Goal: Information Seeking & Learning: Check status

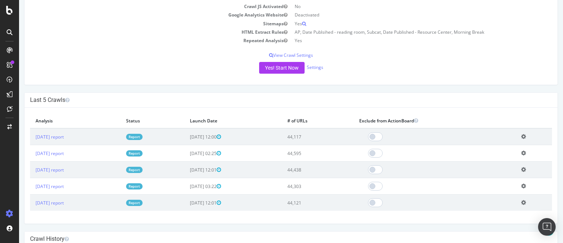
scroll to position [164, 0]
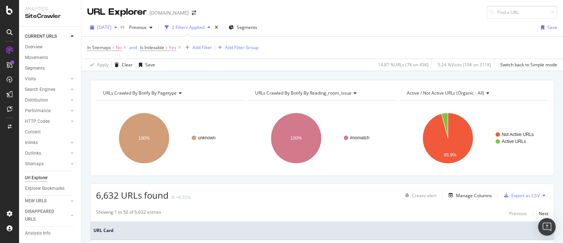
click at [111, 27] on span "[DATE]" at bounding box center [104, 27] width 14 height 6
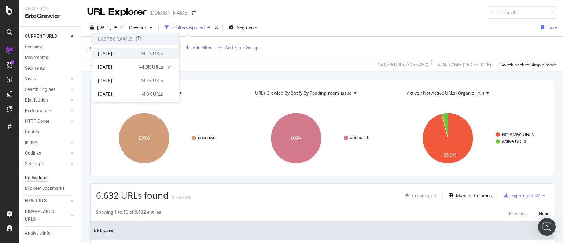
click at [126, 55] on div "2025 Sep. 21st" at bounding box center [117, 53] width 38 height 7
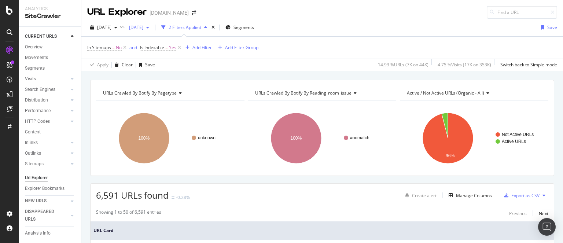
click at [143, 26] on span "2025 Sep. 7th" at bounding box center [134, 27] width 17 height 6
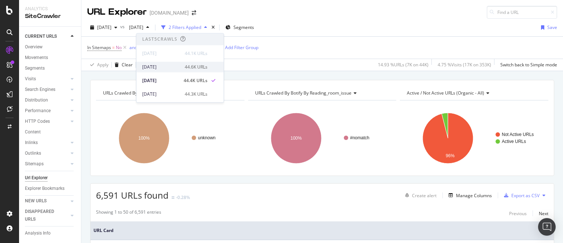
click at [164, 67] on div "[DATE]" at bounding box center [161, 67] width 38 height 7
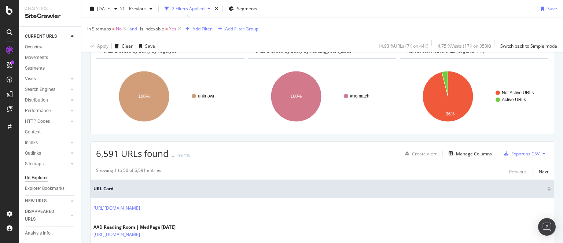
scroll to position [43, 0]
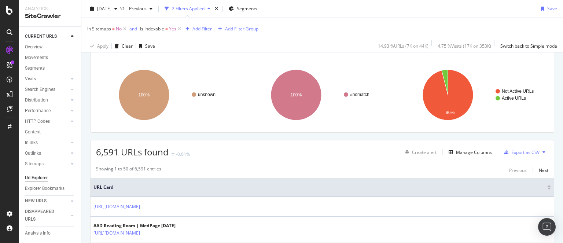
click at [110, 152] on span "6,591 URLs found" at bounding box center [132, 152] width 73 height 12
copy span "6,591"
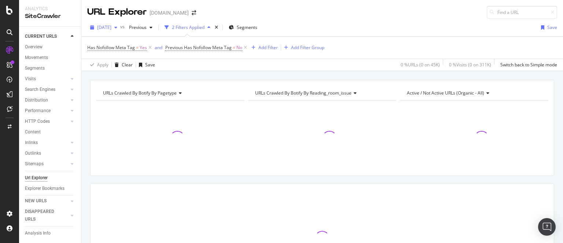
click at [111, 26] on span "2025 Sep. 15th" at bounding box center [104, 27] width 14 height 6
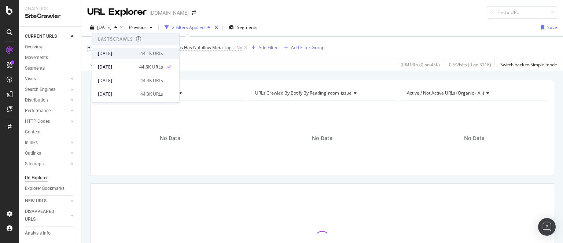
click at [124, 55] on div "2025 Sep. 21st" at bounding box center [117, 53] width 38 height 7
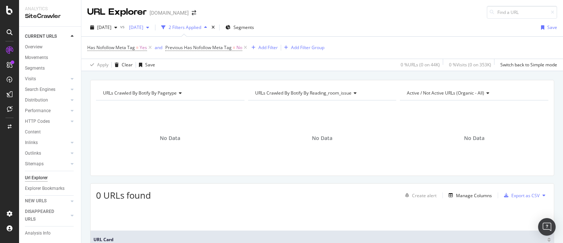
click at [143, 29] on span "[DATE]" at bounding box center [134, 27] width 17 height 6
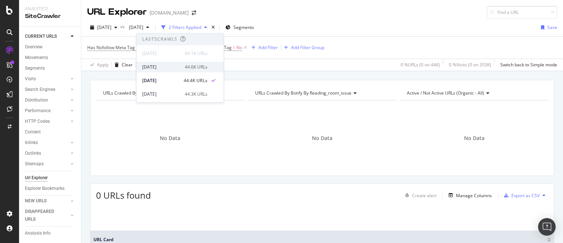
click at [164, 68] on div "[DATE]" at bounding box center [161, 67] width 38 height 7
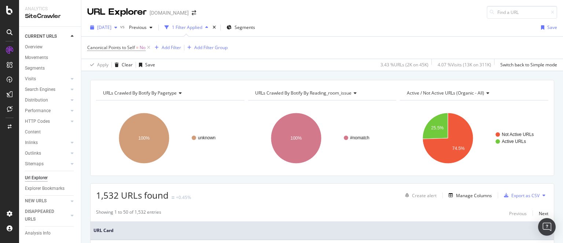
click at [111, 29] on span "[DATE]" at bounding box center [104, 27] width 14 height 6
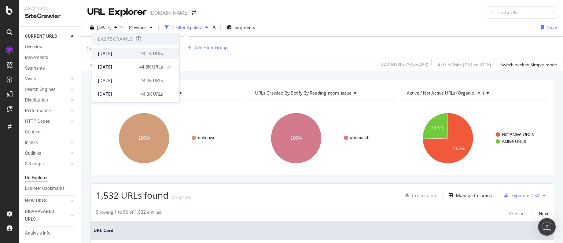
click at [124, 52] on div "2025 Sep. 21st" at bounding box center [117, 53] width 38 height 7
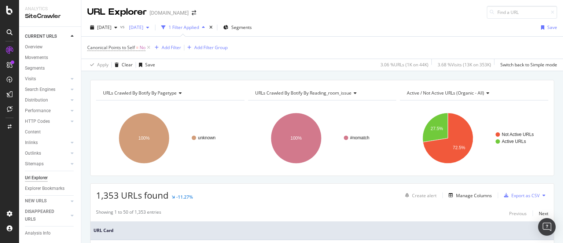
click at [143, 28] on span "2025 Sep. 7th" at bounding box center [134, 27] width 17 height 6
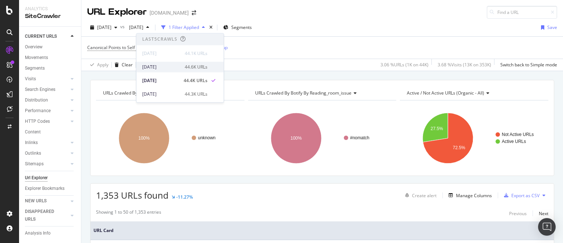
click at [167, 67] on div "[DATE]" at bounding box center [161, 67] width 38 height 7
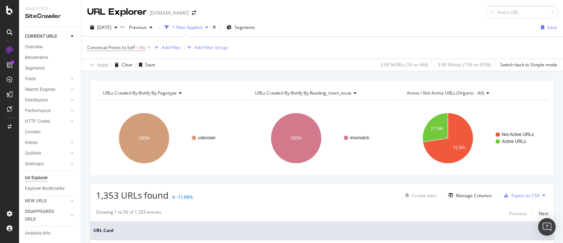
click at [110, 193] on span "1,353 URLs found" at bounding box center [132, 195] width 73 height 12
copy span "1,353"
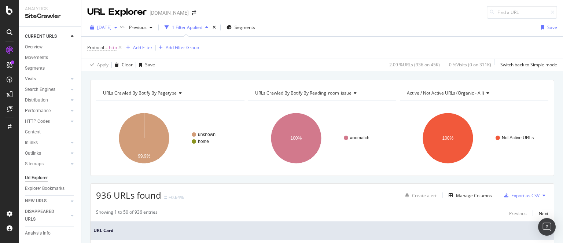
click at [111, 30] on span "[DATE]" at bounding box center [104, 27] width 14 height 6
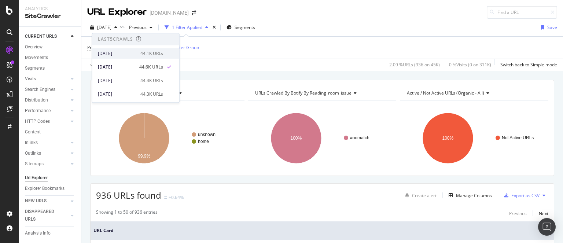
click at [125, 52] on div "[DATE]" at bounding box center [117, 53] width 38 height 7
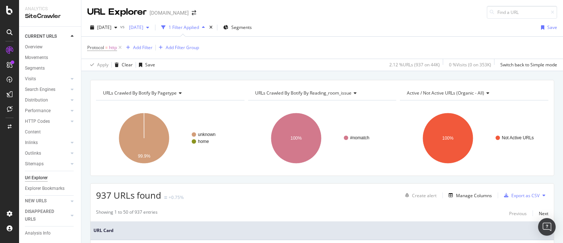
click at [143, 26] on span "[DATE]" at bounding box center [134, 27] width 17 height 6
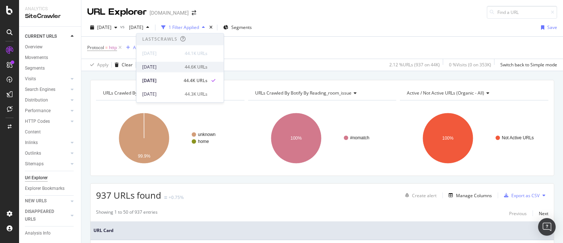
click at [162, 66] on div "[DATE]" at bounding box center [161, 67] width 38 height 7
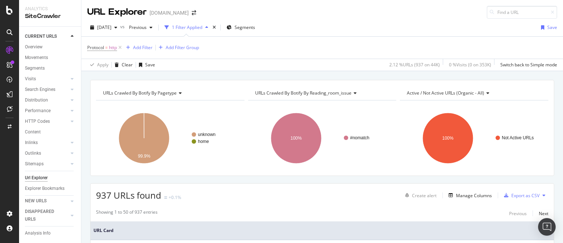
click at [101, 194] on span "937 URLs found" at bounding box center [128, 195] width 65 height 12
copy span "937"
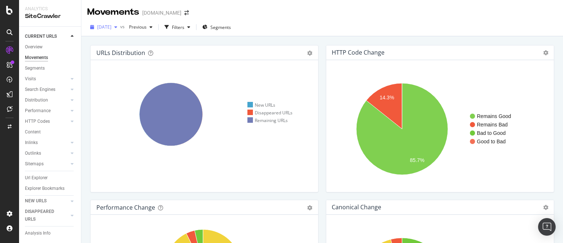
click at [111, 26] on span "[DATE]" at bounding box center [104, 27] width 14 height 6
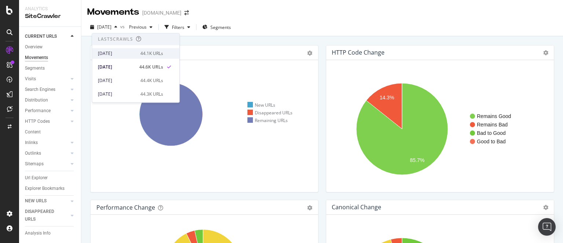
click at [129, 55] on div "[DATE]" at bounding box center [117, 53] width 38 height 7
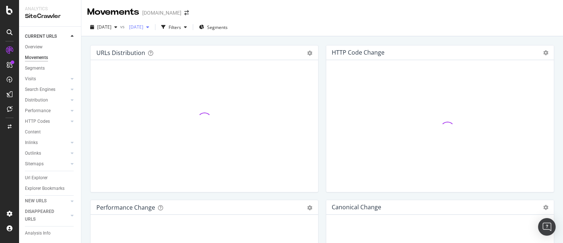
click at [143, 27] on span "[DATE]" at bounding box center [134, 27] width 17 height 6
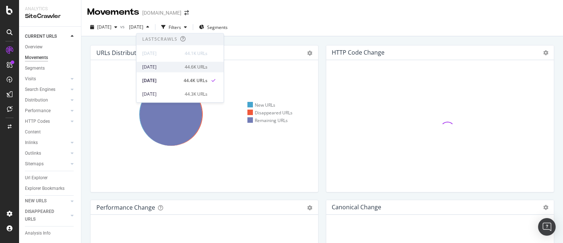
click at [169, 66] on div "[DATE]" at bounding box center [161, 67] width 38 height 7
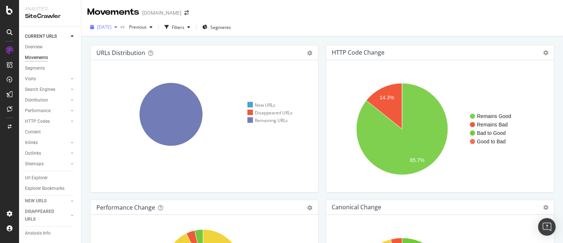
click at [111, 26] on span "[DATE]" at bounding box center [104, 27] width 14 height 6
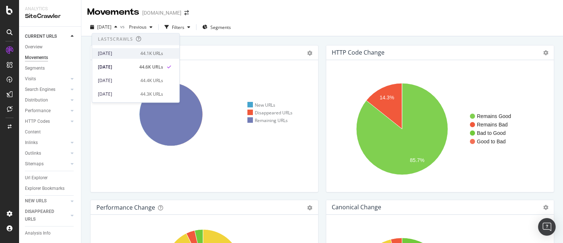
click at [128, 55] on div "[DATE]" at bounding box center [117, 53] width 38 height 7
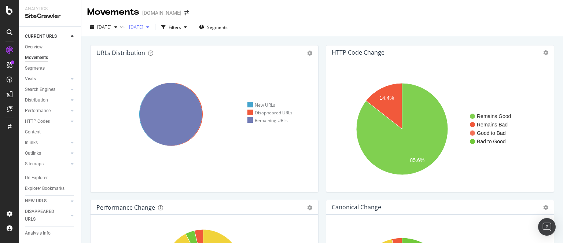
click at [143, 28] on span "[DATE]" at bounding box center [134, 27] width 17 height 6
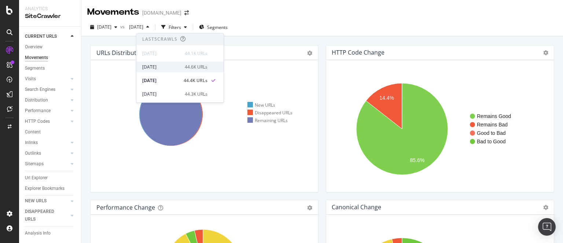
click at [167, 66] on div "[DATE]" at bounding box center [161, 67] width 38 height 7
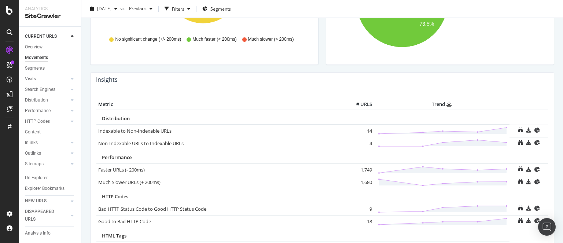
scroll to position [324, 0]
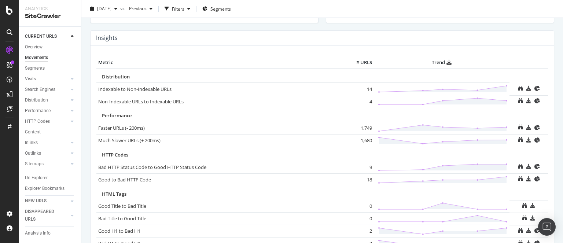
click at [363, 128] on td "1,749" at bounding box center [358, 128] width 29 height 12
copy td "1,749"
click at [362, 141] on td "1,680" at bounding box center [358, 140] width 29 height 12
copy td "1,680"
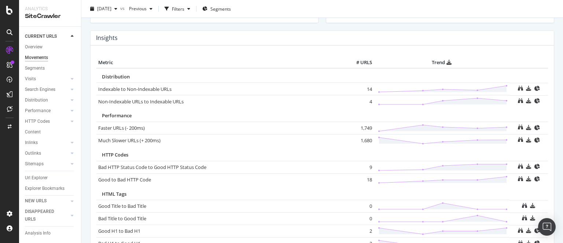
click at [362, 141] on td "1,680" at bounding box center [358, 140] width 29 height 12
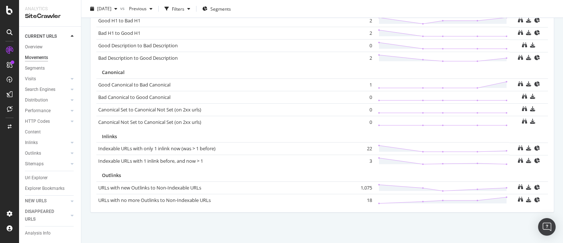
scroll to position [458, 0]
